Goal: Task Accomplishment & Management: Manage account settings

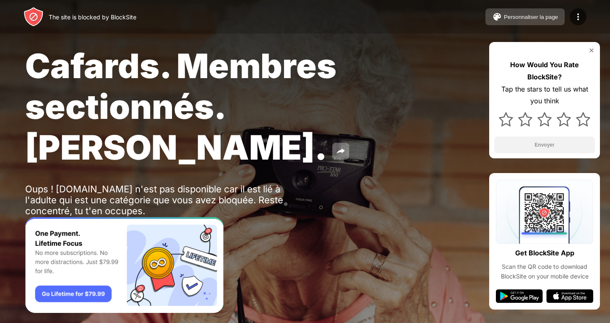
click at [551, 16] on div "Personnaliser la page" at bounding box center [531, 17] width 54 height 6
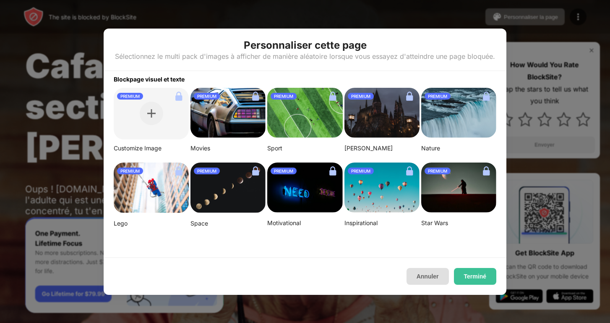
click at [426, 275] on button "Annuler" at bounding box center [427, 276] width 42 height 17
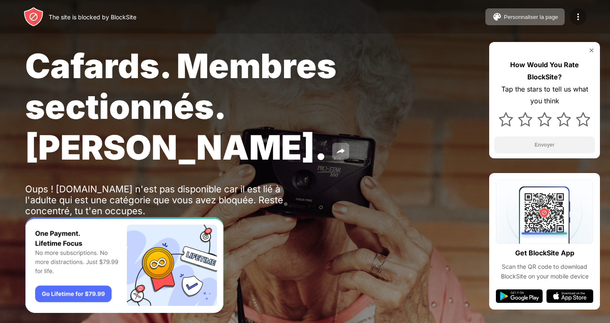
click at [578, 18] on img at bounding box center [578, 17] width 10 height 10
click at [573, 19] on img at bounding box center [578, 17] width 10 height 10
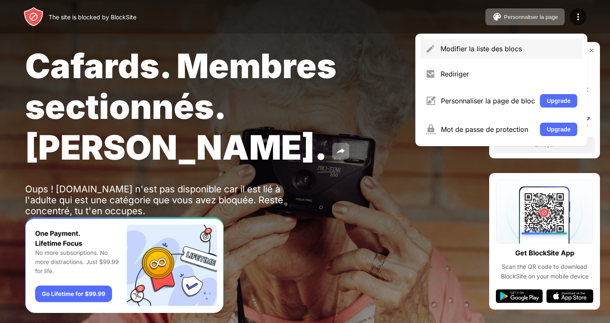
click at [483, 49] on div "Modifier la liste des blocs" at bounding box center [508, 48] width 137 height 8
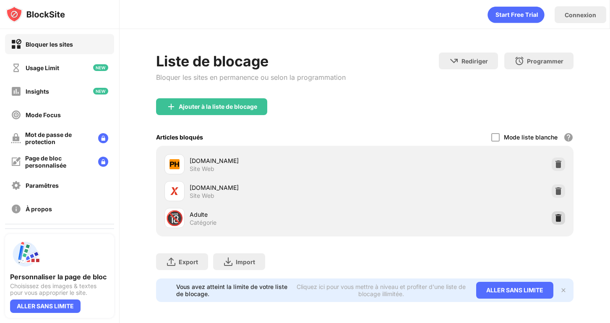
click at [554, 216] on img at bounding box center [558, 217] width 8 height 8
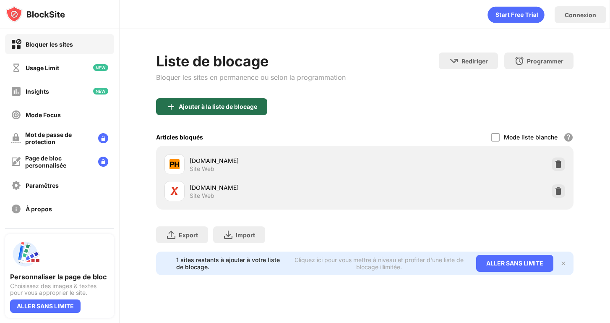
click at [224, 110] on div "Ajouter à la liste de blocage" at bounding box center [211, 106] width 111 height 17
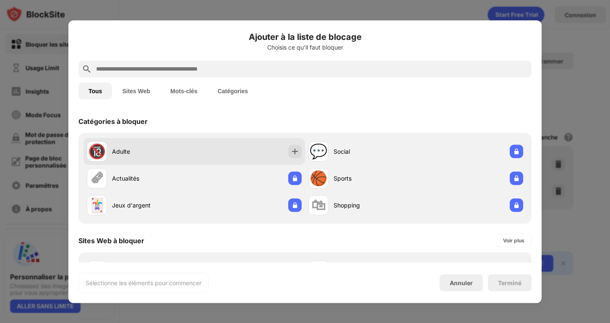
click at [145, 149] on div "Adulte" at bounding box center [153, 151] width 82 height 9
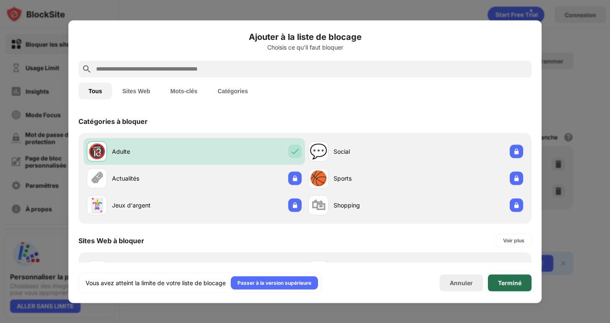
click at [495, 286] on div "Terminé" at bounding box center [510, 282] width 44 height 17
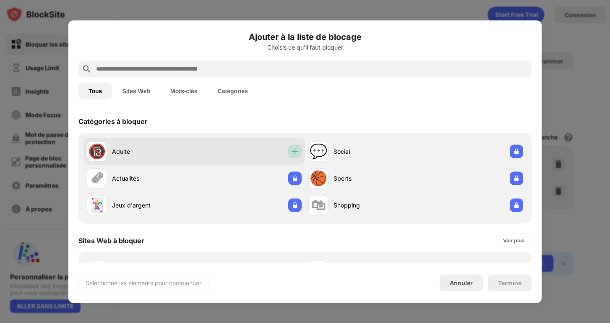
click at [288, 149] on div at bounding box center [294, 150] width 13 height 13
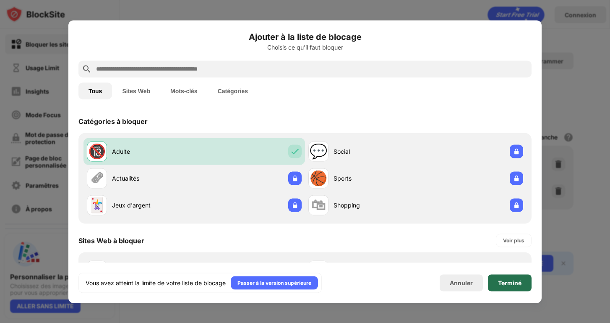
click at [516, 287] on div "Terminé" at bounding box center [510, 282] width 44 height 17
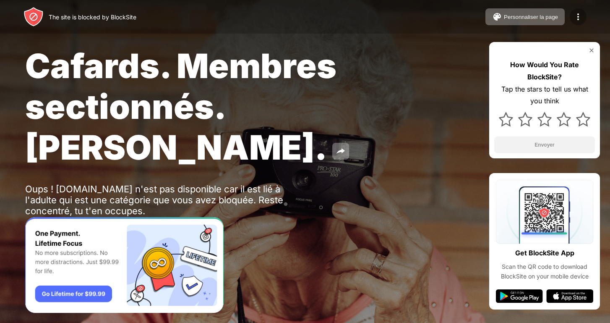
click at [577, 20] on img at bounding box center [578, 17] width 10 height 10
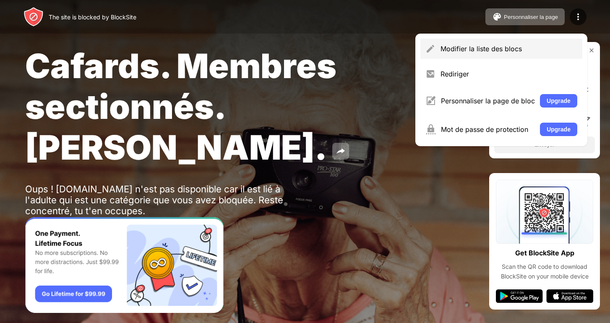
click at [472, 56] on div "Modifier la liste des blocs" at bounding box center [501, 49] width 162 height 20
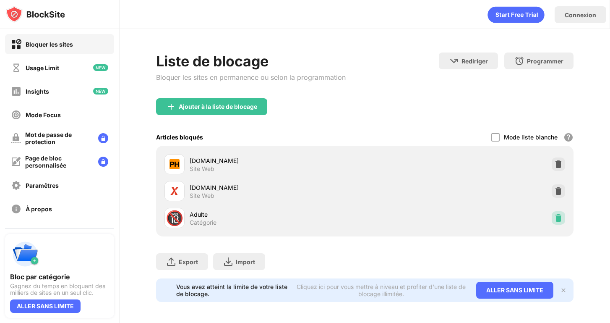
click at [554, 220] on img at bounding box center [558, 217] width 8 height 8
